Goal: Task Accomplishment & Management: Use online tool/utility

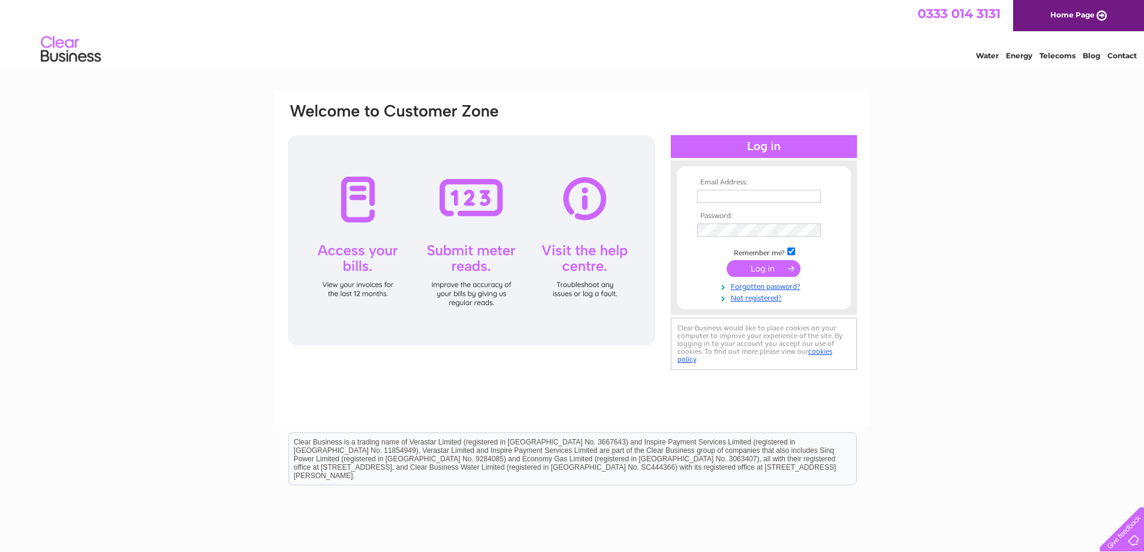
type input "[EMAIL_ADDRESS][DOMAIN_NAME]"
click at [765, 270] on input "submit" at bounding box center [764, 268] width 74 height 17
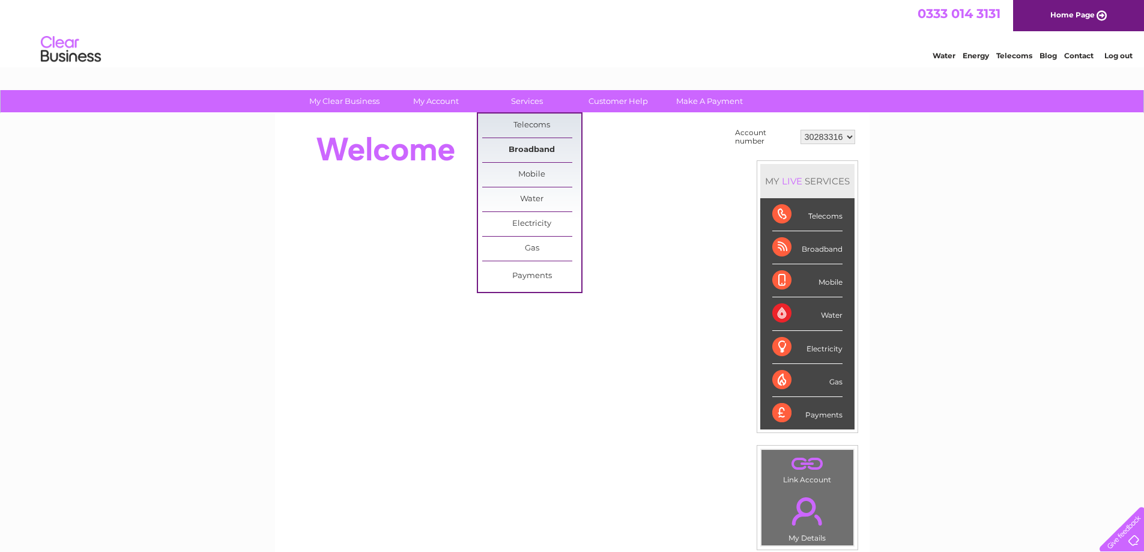
click at [515, 148] on link "Broadband" at bounding box center [531, 150] width 99 height 24
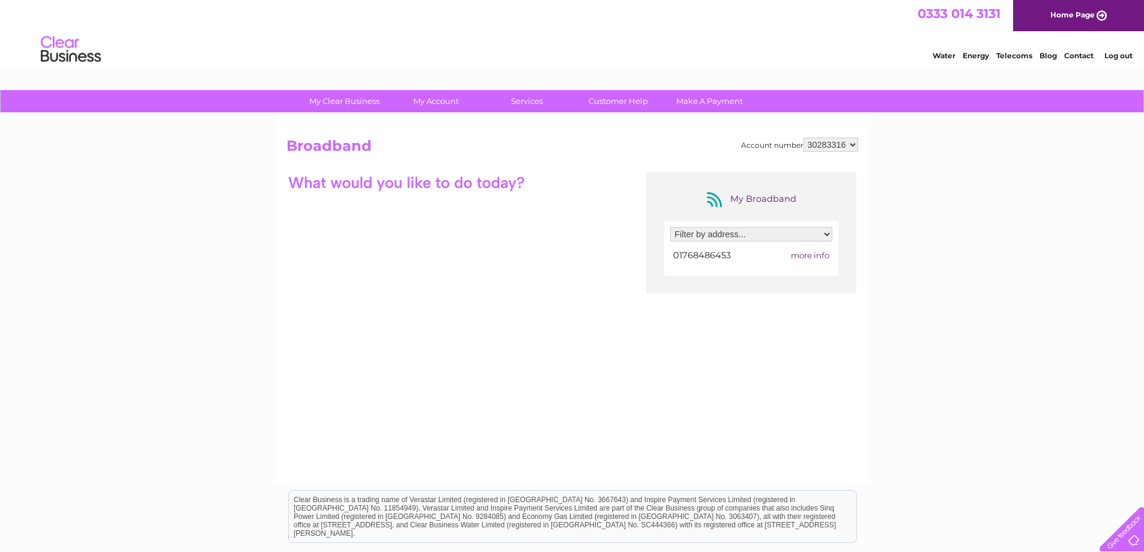
click at [805, 252] on span "more info" at bounding box center [810, 255] width 38 height 10
click at [807, 255] on span "more info" at bounding box center [810, 255] width 38 height 10
click at [619, 100] on link "Customer Help" at bounding box center [618, 101] width 99 height 22
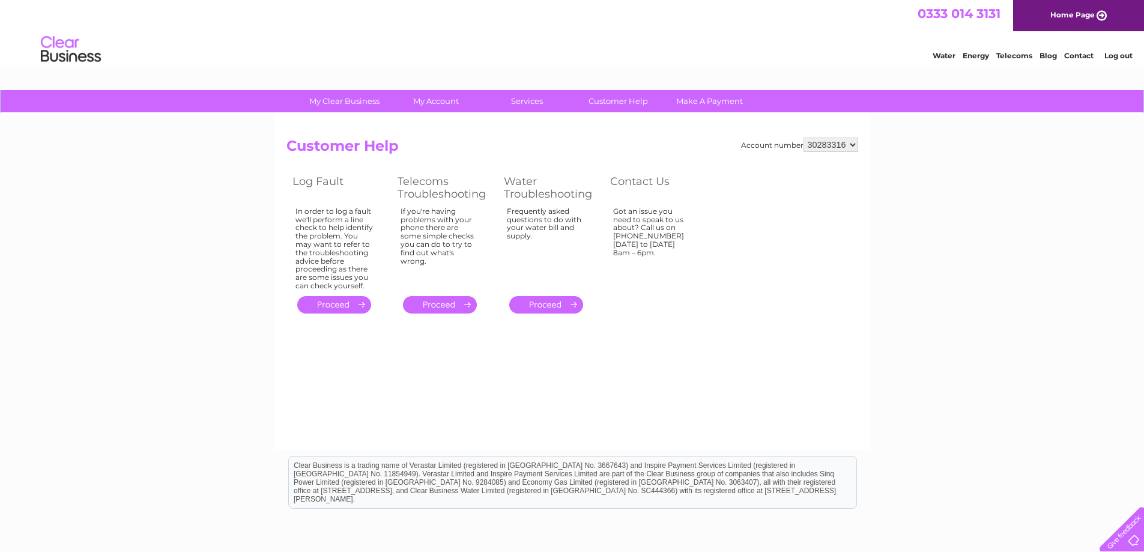
click at [441, 304] on link "." at bounding box center [440, 304] width 74 height 17
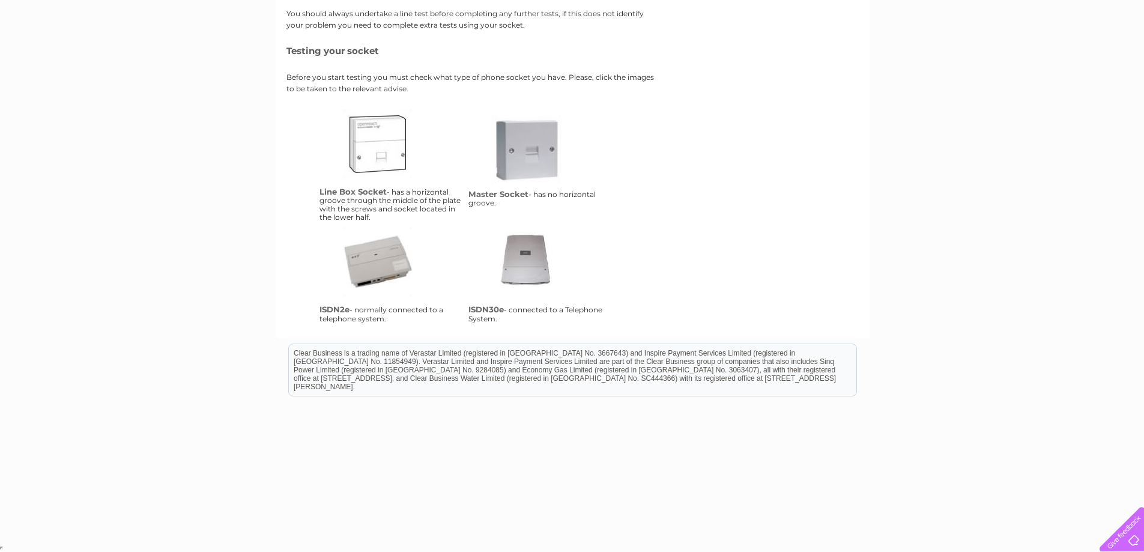
scroll to position [25, 0]
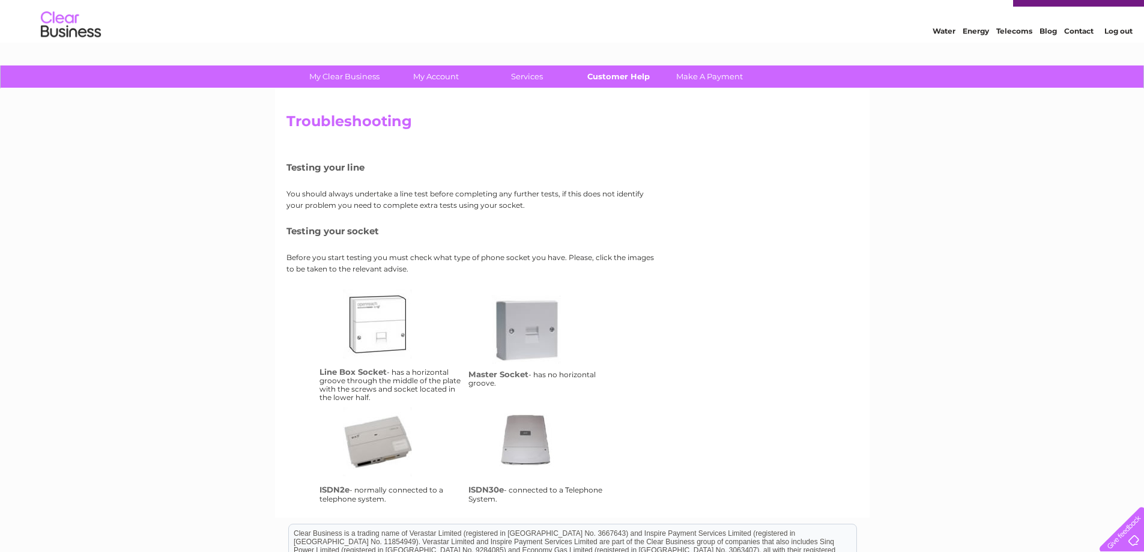
click at [617, 69] on link "Customer Help" at bounding box center [618, 76] width 99 height 22
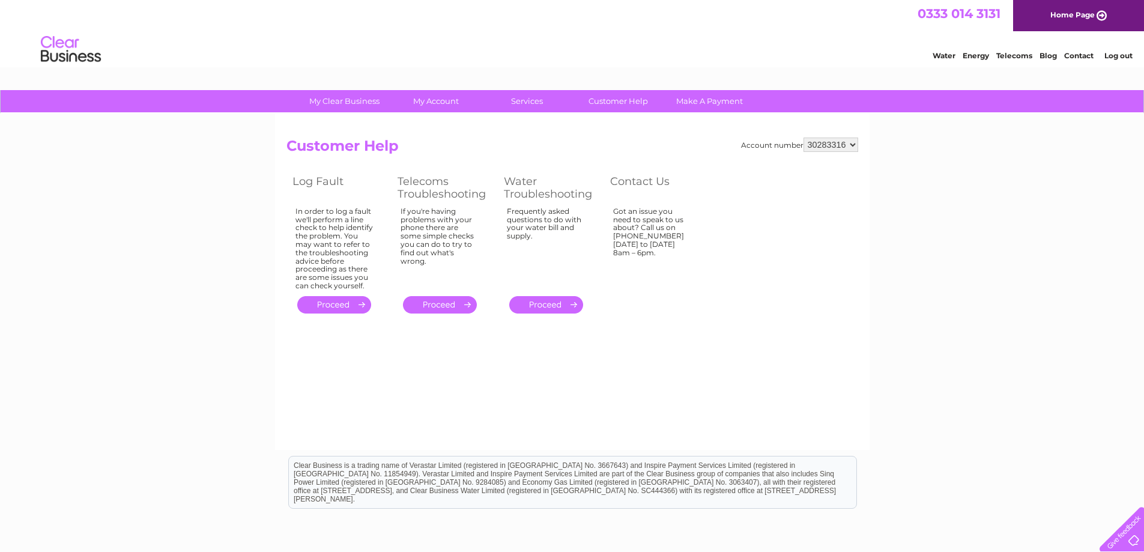
click at [342, 306] on link "." at bounding box center [334, 304] width 74 height 17
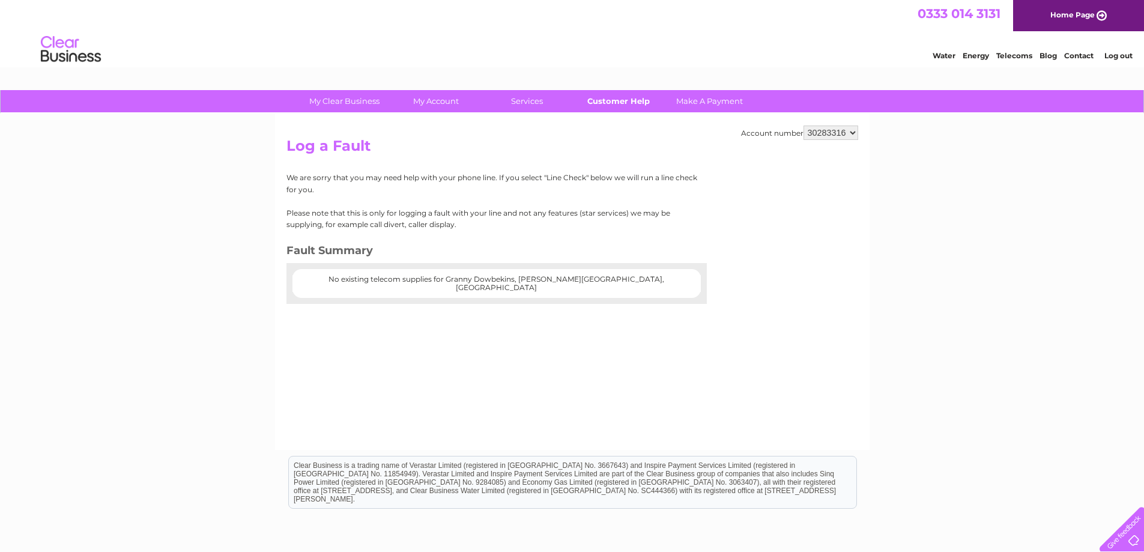
click at [618, 99] on link "Customer Help" at bounding box center [618, 101] width 99 height 22
